Goal: Find specific page/section: Find specific page/section

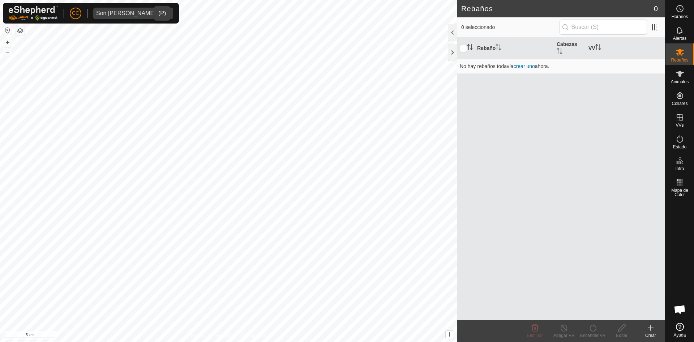
click at [163, 13] on icon "dropdown trigger" at bounding box center [165, 13] width 5 height 3
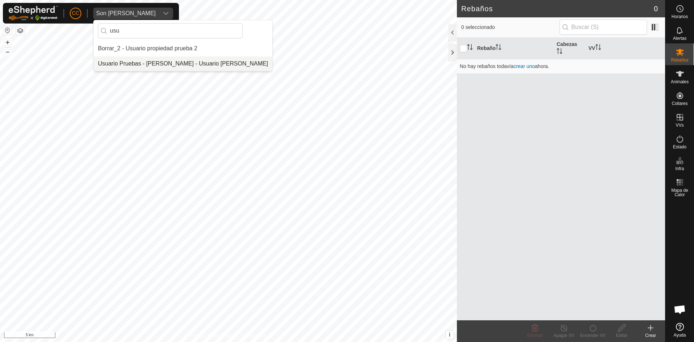
type input "usu"
click at [168, 63] on li "Usuario Pruebas - [PERSON_NAME] - Usuario [PERSON_NAME]" at bounding box center [183, 63] width 179 height 14
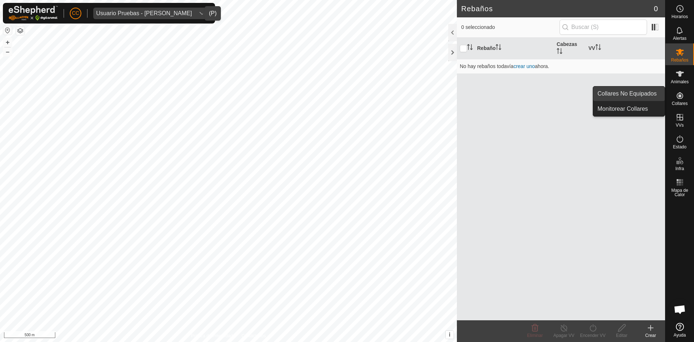
click at [649, 95] on link "Collares No Equipados" at bounding box center [629, 93] width 72 height 14
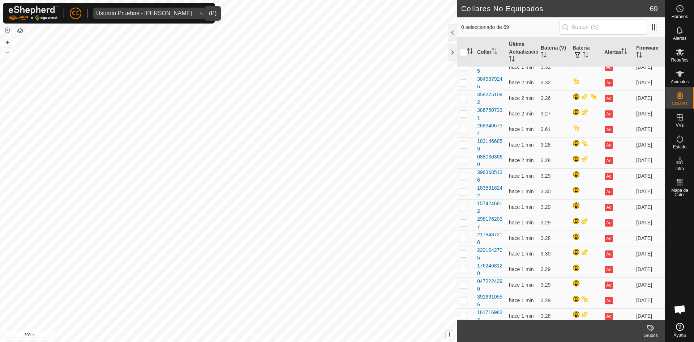
scroll to position [691, 0]
click at [580, 47] on th "Batería" at bounding box center [586, 52] width 32 height 29
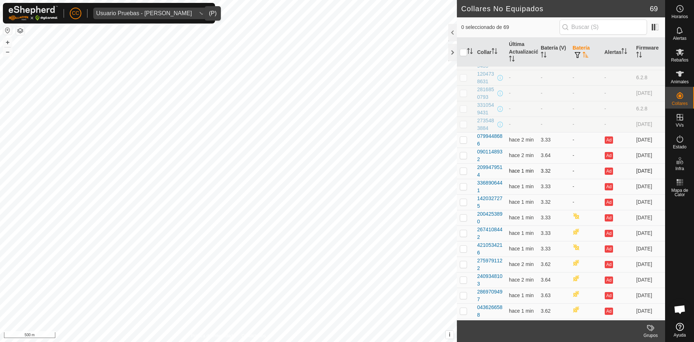
scroll to position [36, 0]
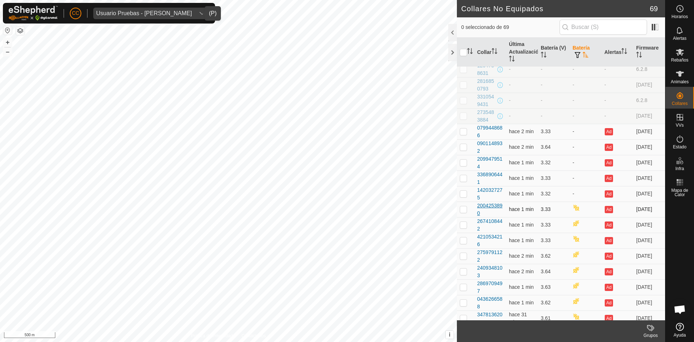
drag, startPoint x: 476, startPoint y: 127, endPoint x: 487, endPoint y: 211, distance: 84.3
copy tbody "0799448686 hace 2 min 3.33 - Ad [DATE] 0901148932 hace 2 min 3.64 - Ad [DATE] 2…"
